Goal: Information Seeking & Learning: Learn about a topic

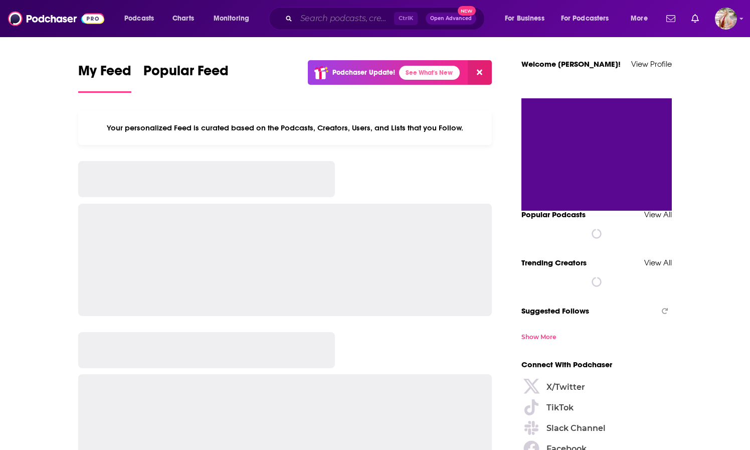
click at [317, 19] on input "Search podcasts, credits, & more..." at bounding box center [345, 19] width 98 height 16
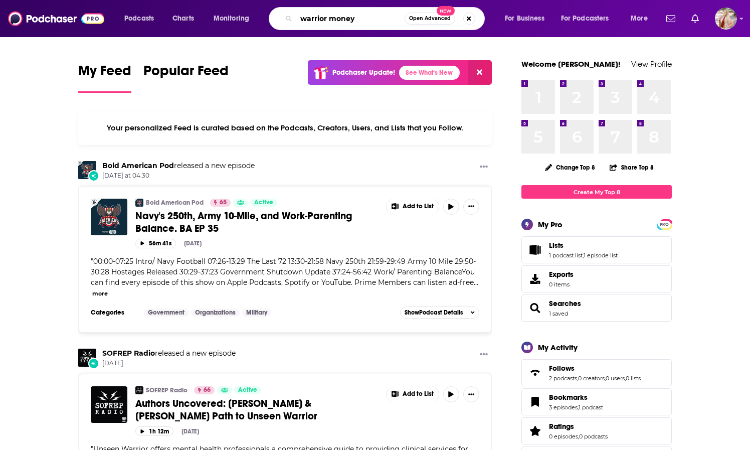
type input "warrior money"
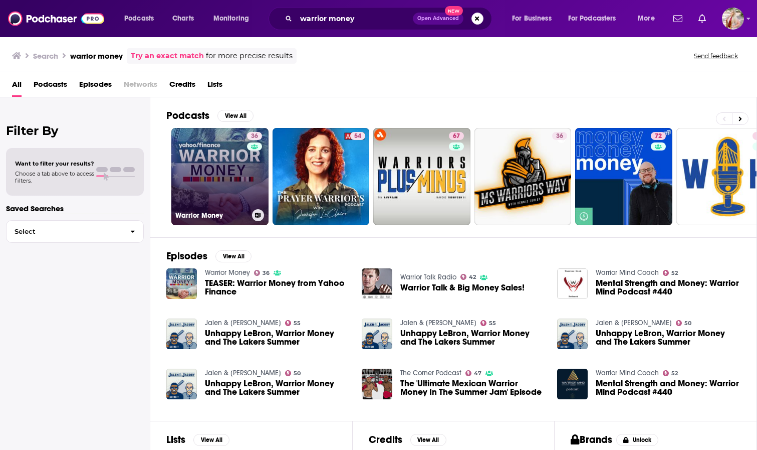
click at [234, 199] on link "36 Warrior Money" at bounding box center [219, 176] width 97 height 97
